Goal: Task Accomplishment & Management: Use online tool/utility

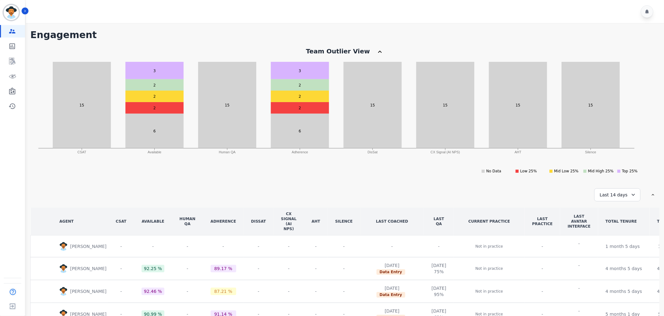
click at [12, 53] on div "Engagement Team Metrics Interaction Mining Virtual Floor Wall Board Coaching Hi…" at bounding box center [12, 69] width 25 height 88
click at [12, 64] on icon "Sidebar" at bounding box center [12, 61] width 6 height 7
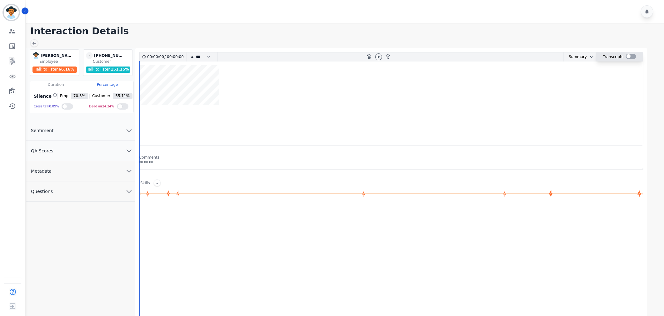
click at [630, 56] on div at bounding box center [631, 56] width 10 height 5
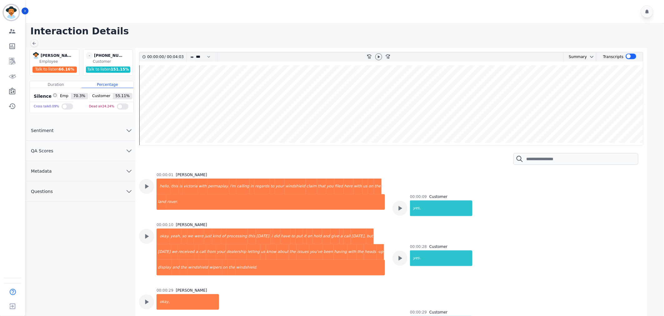
scroll to position [35, 0]
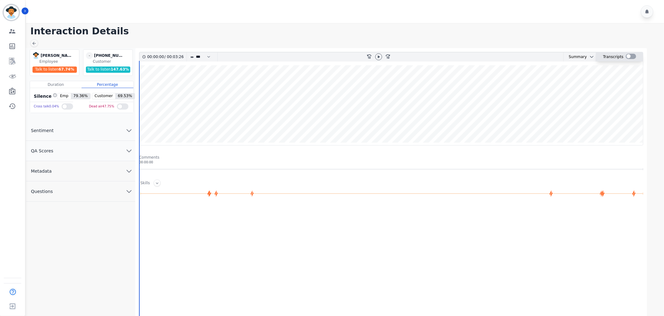
click at [628, 58] on div at bounding box center [631, 56] width 10 height 5
click at [627, 58] on div at bounding box center [631, 56] width 10 height 5
click at [630, 53] on div at bounding box center [631, 57] width 10 height 9
click at [629, 58] on div at bounding box center [631, 56] width 10 height 5
